Goal: Information Seeking & Learning: Learn about a topic

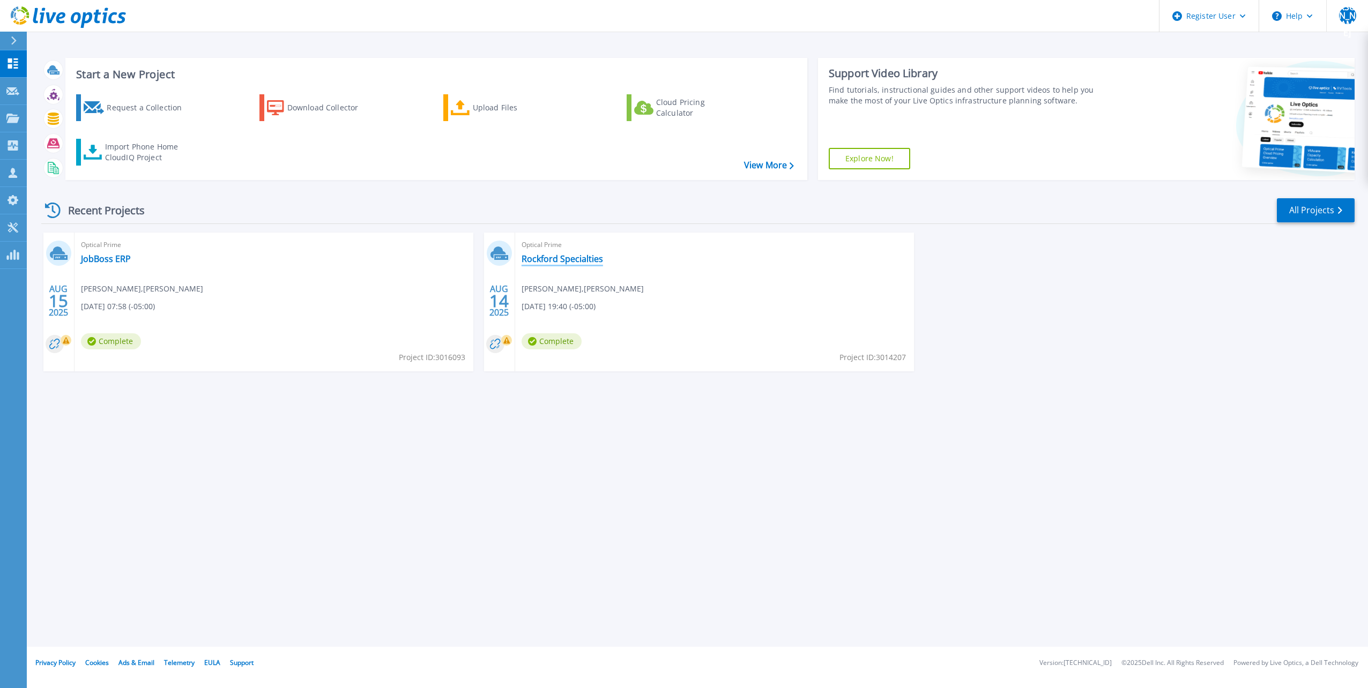
click at [557, 261] on link "Rockford Specialties" at bounding box center [562, 259] width 81 height 11
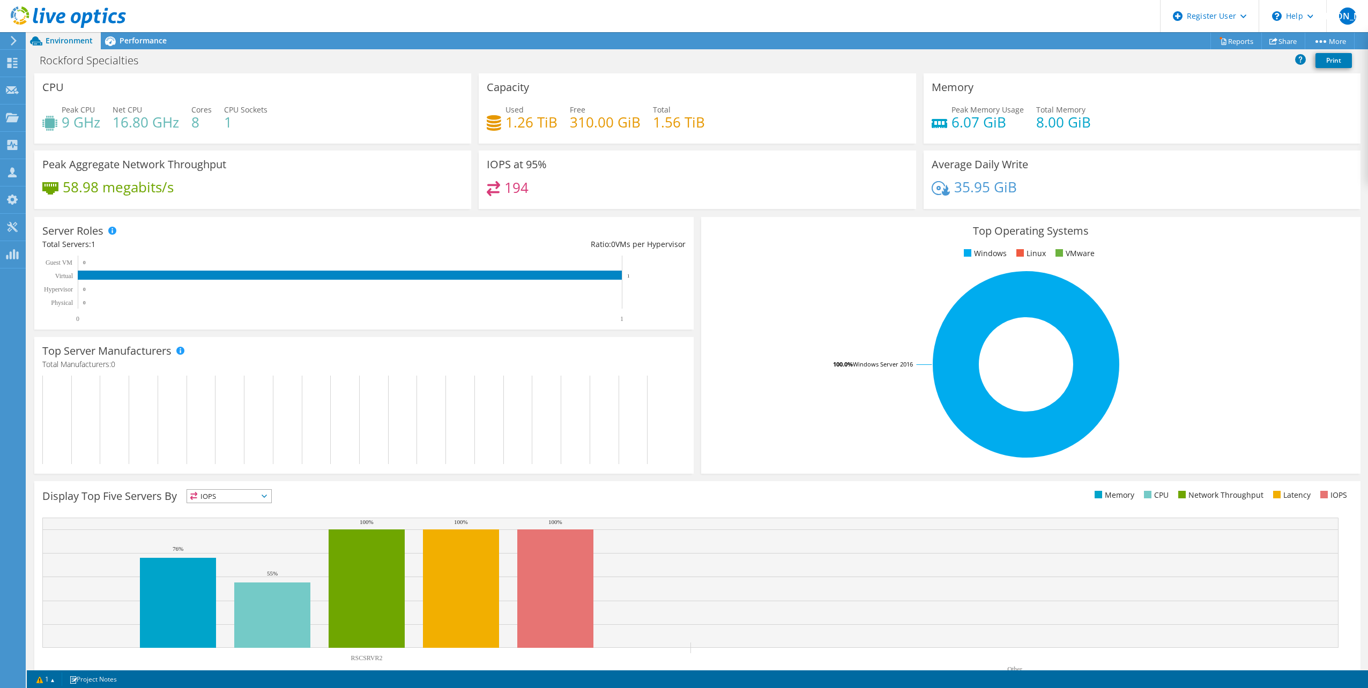
scroll to position [64, 0]
click at [139, 42] on span "Performance" at bounding box center [143, 40] width 47 height 10
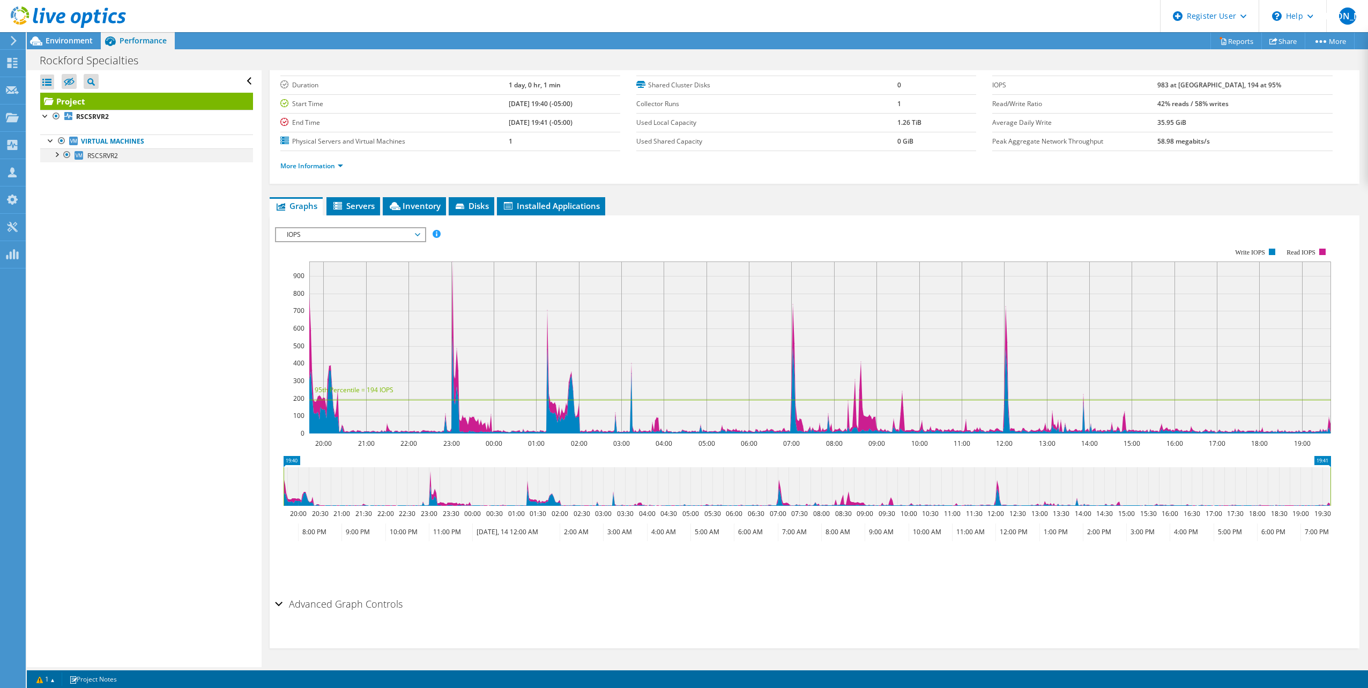
click at [56, 154] on div at bounding box center [56, 153] width 11 height 11
click at [53, 42] on span "Environment" at bounding box center [69, 40] width 47 height 10
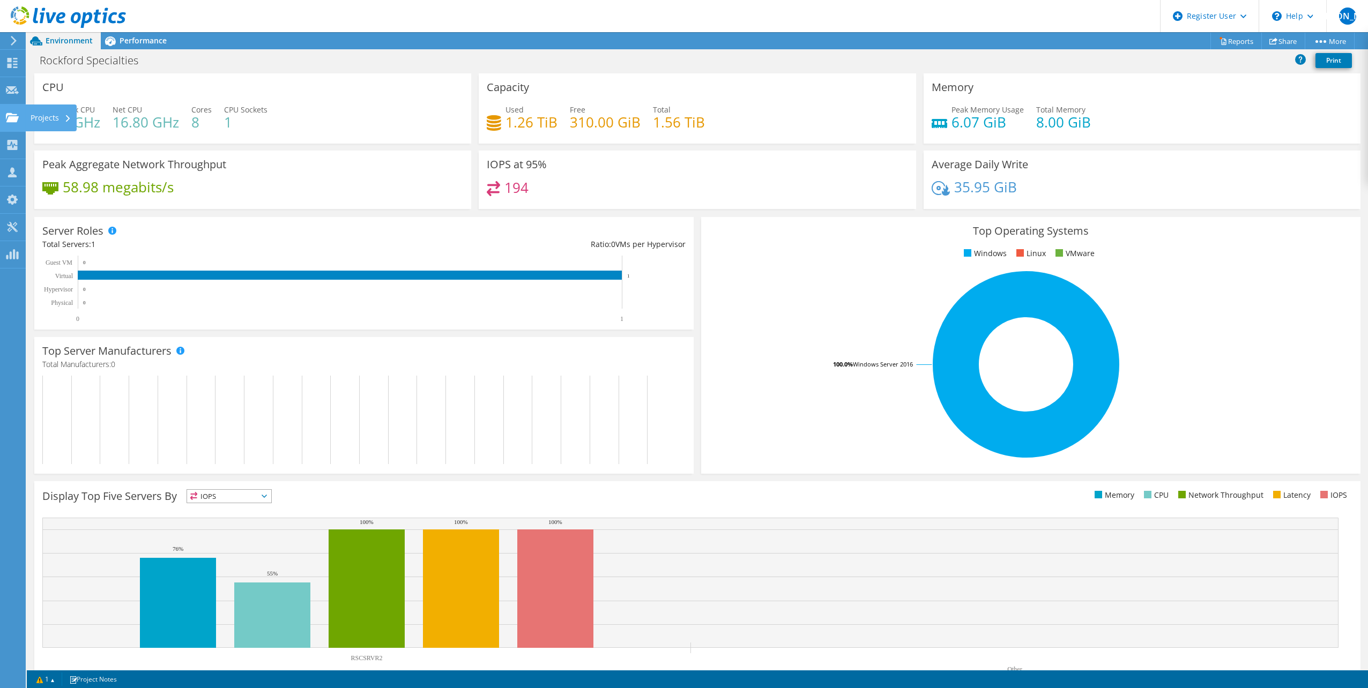
click at [41, 119] on div "Projects" at bounding box center [50, 118] width 51 height 27
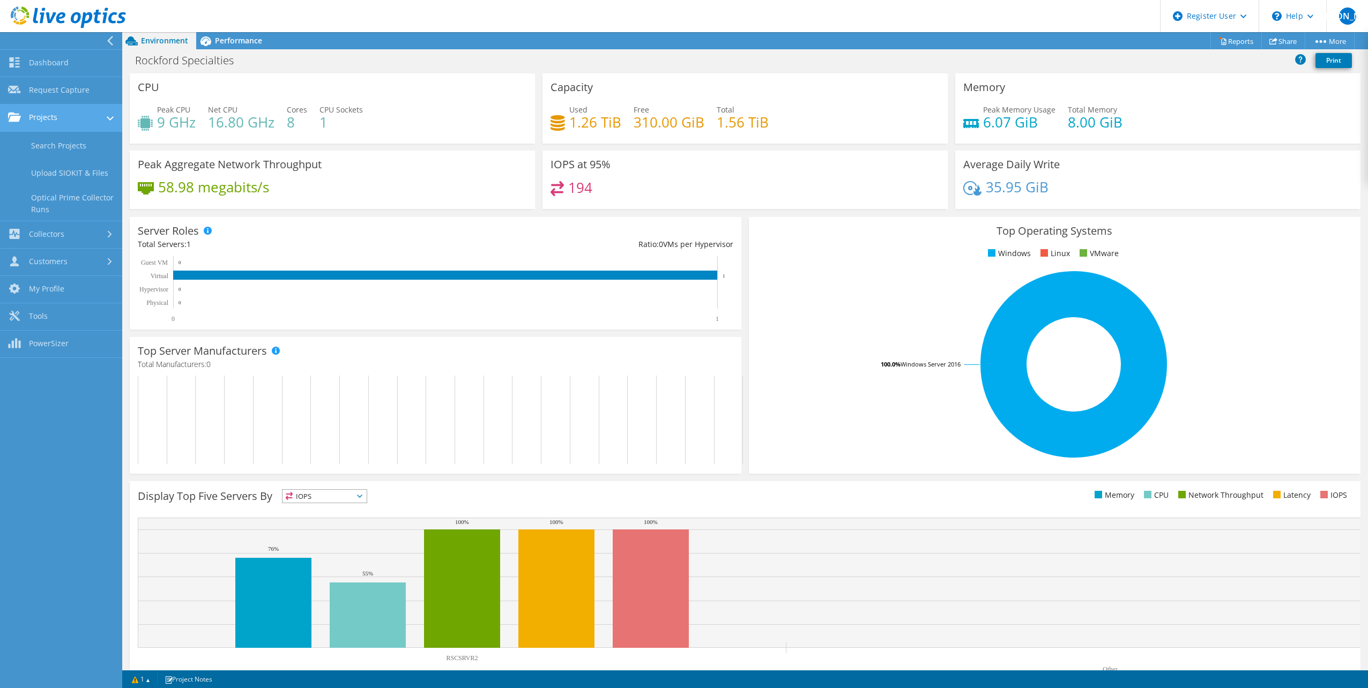
click at [42, 118] on link "Projects" at bounding box center [61, 118] width 122 height 27
click at [51, 142] on link "Collectors" at bounding box center [61, 145] width 122 height 27
click at [47, 64] on link "Dashboard" at bounding box center [61, 63] width 122 height 27
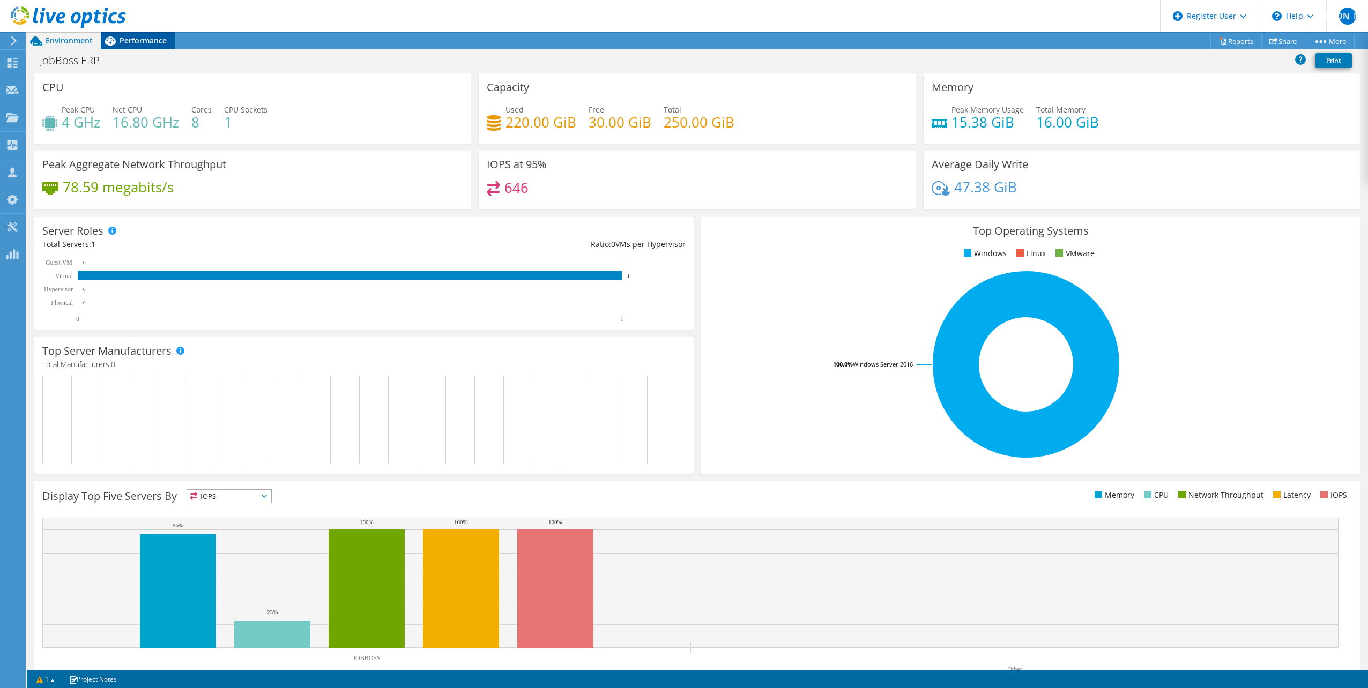
click at [132, 37] on span "Performance" at bounding box center [143, 40] width 47 height 10
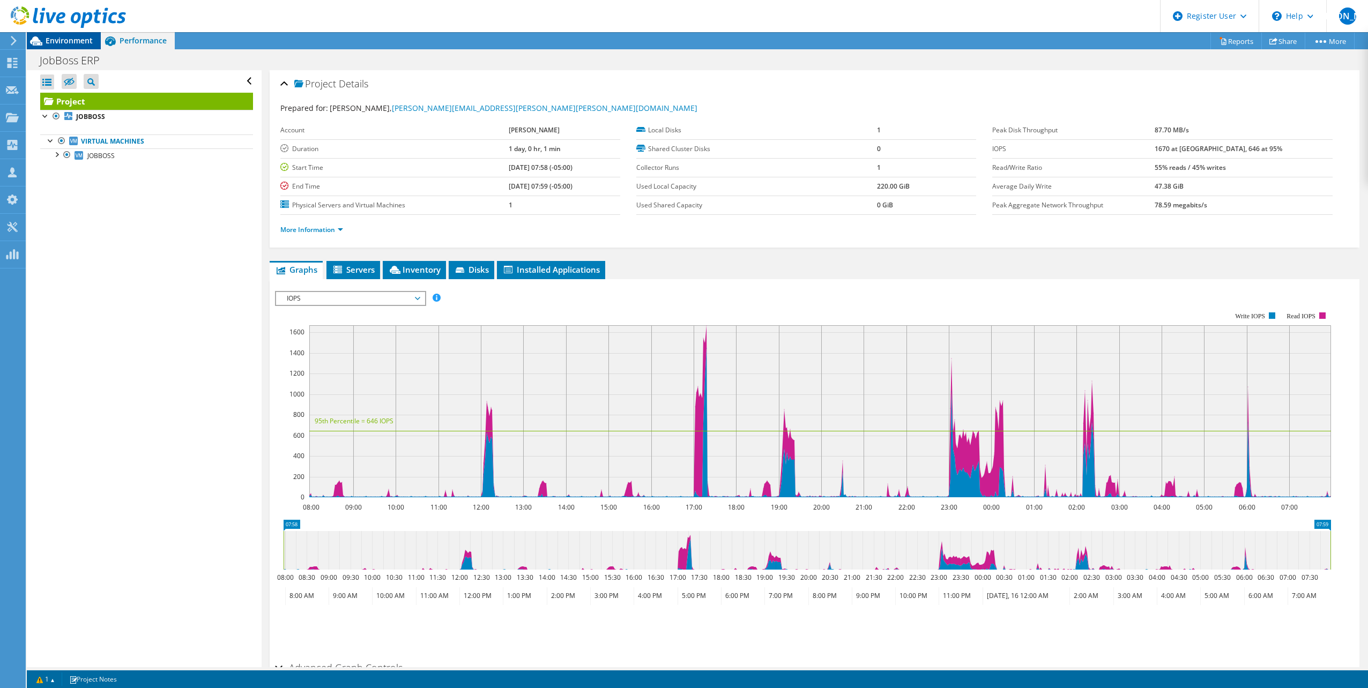
click at [64, 44] on span "Environment" at bounding box center [69, 40] width 47 height 10
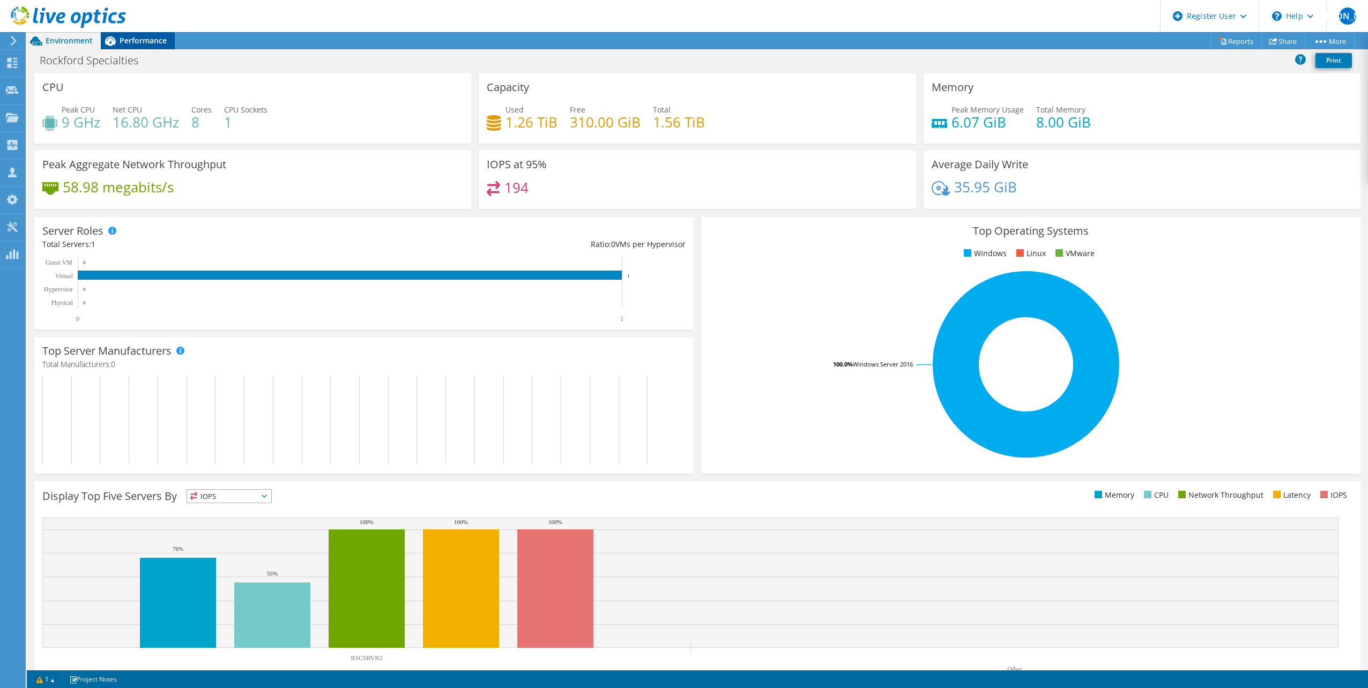
click at [142, 39] on span "Performance" at bounding box center [143, 40] width 47 height 10
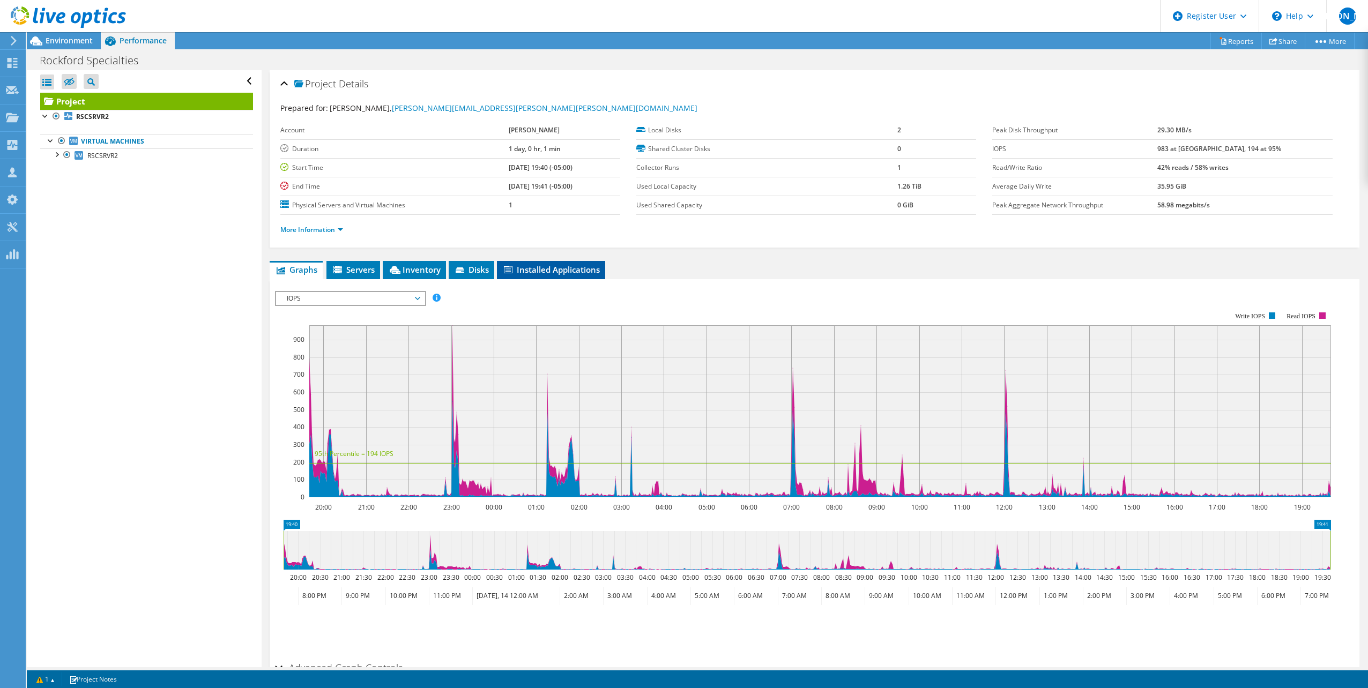
click at [558, 267] on span "Installed Applications" at bounding box center [551, 269] width 98 height 11
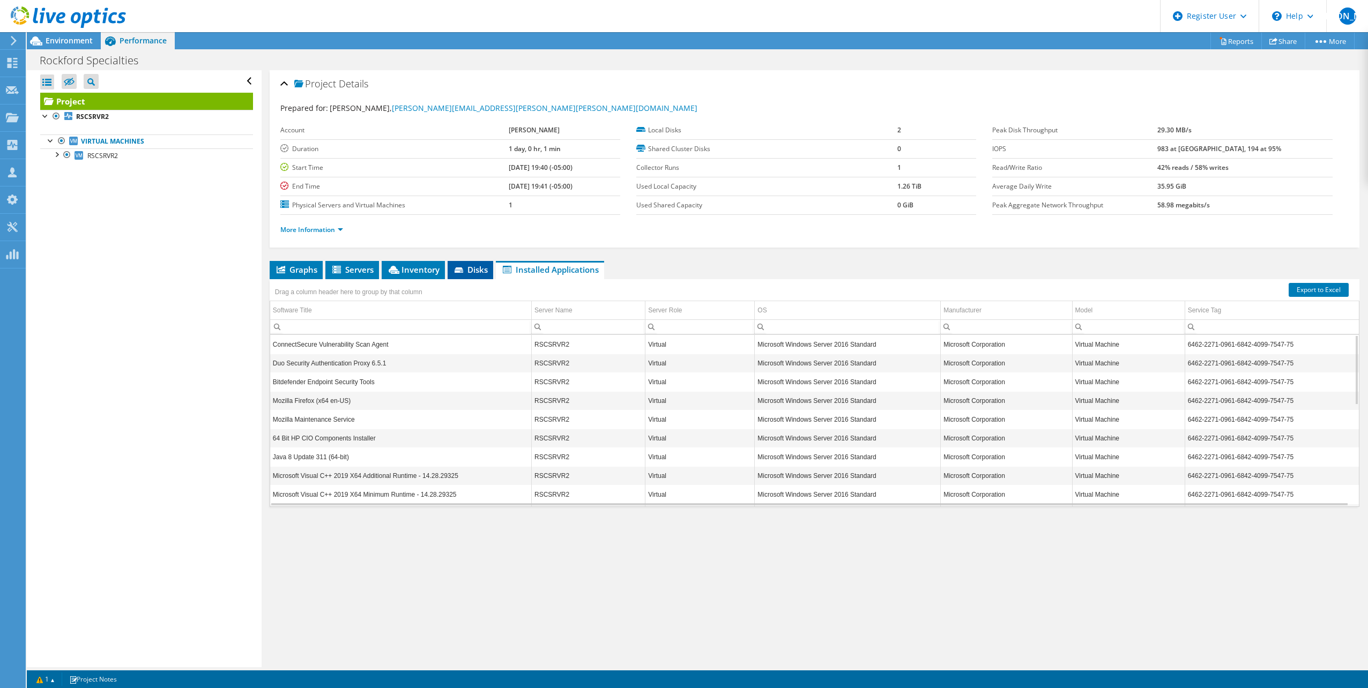
click at [478, 267] on span "Disks" at bounding box center [470, 269] width 35 height 11
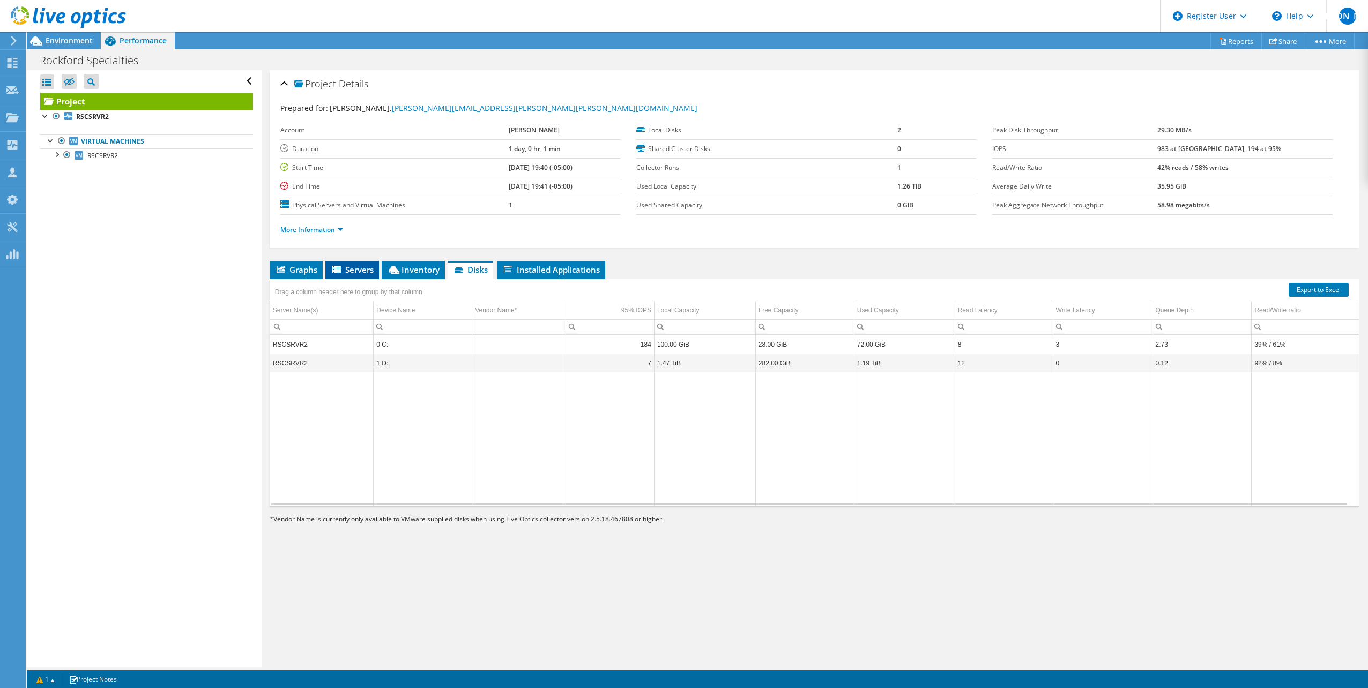
click at [326, 266] on li "Servers" at bounding box center [352, 270] width 54 height 18
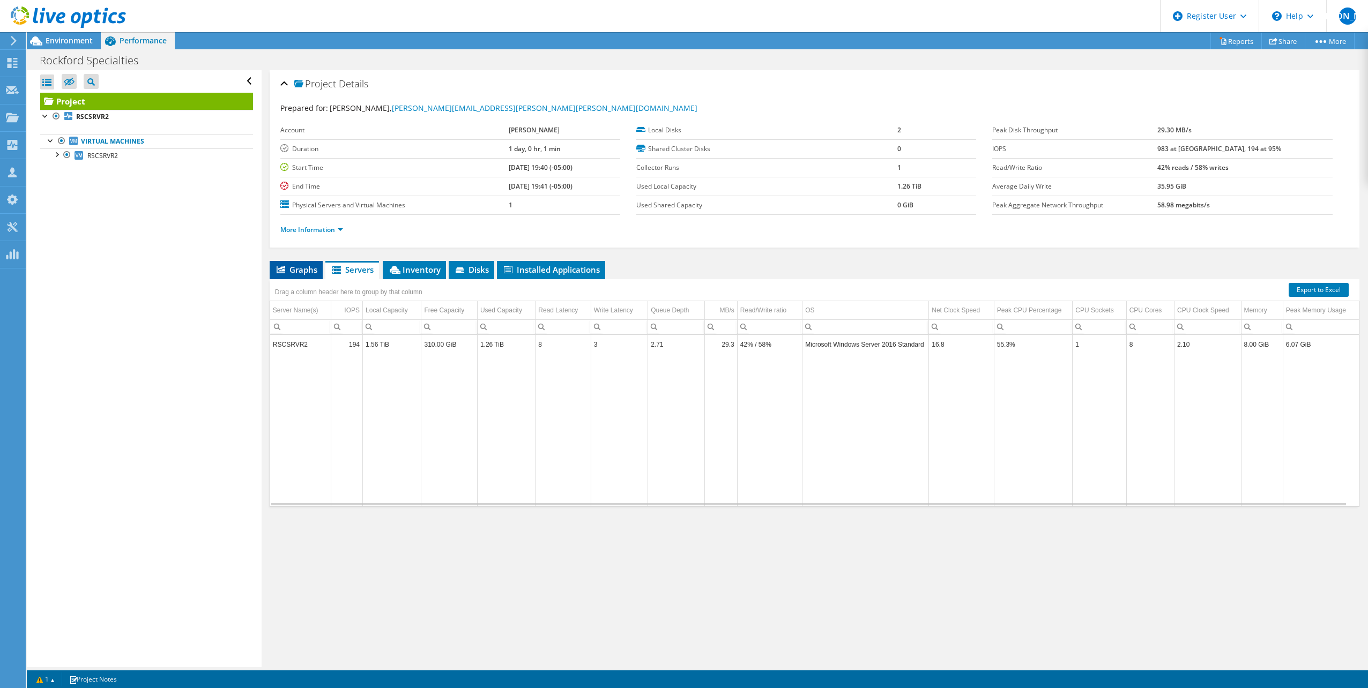
click at [308, 269] on span "Graphs" at bounding box center [296, 269] width 42 height 11
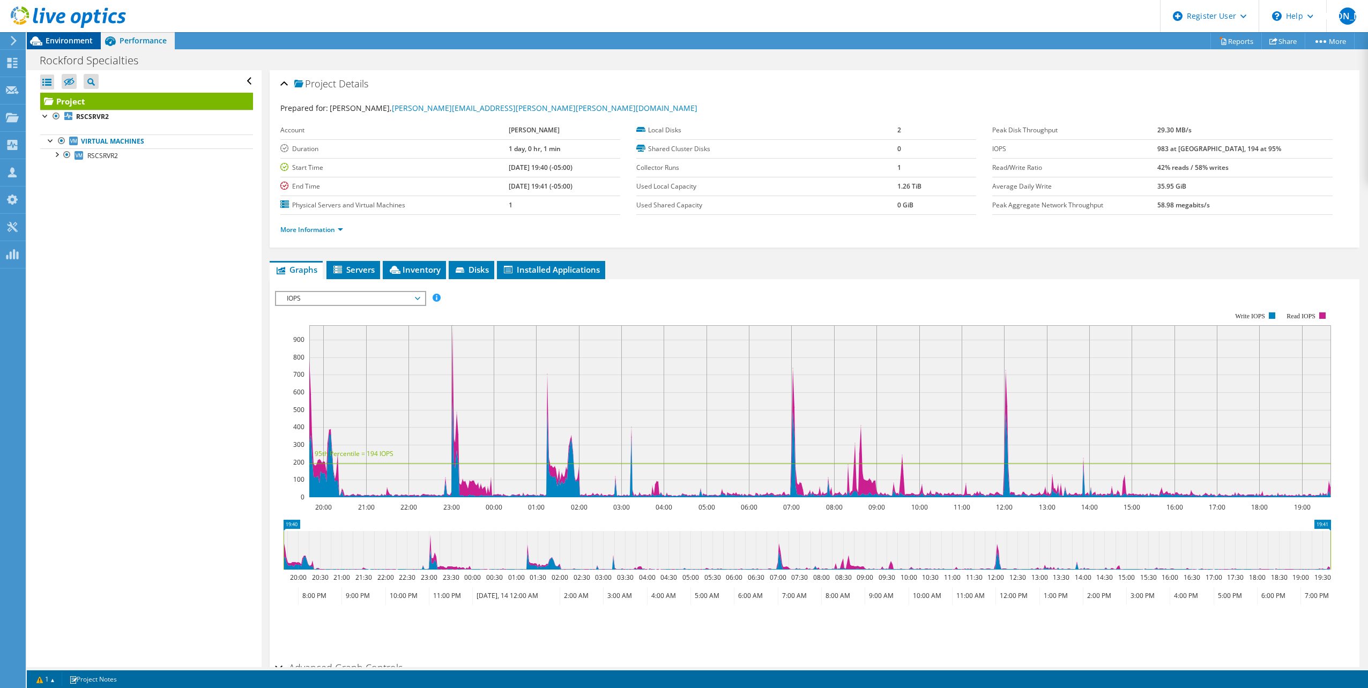
click at [70, 43] on span "Environment" at bounding box center [69, 40] width 47 height 10
